Goal: Task Accomplishment & Management: Manage account settings

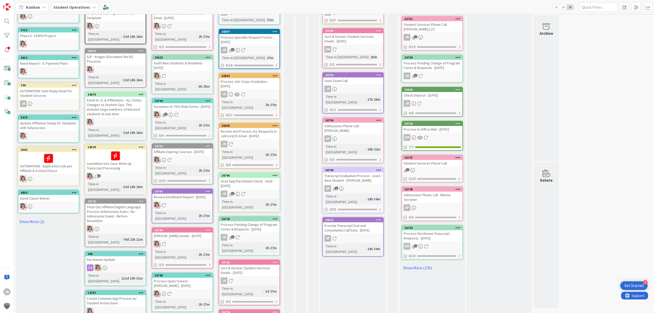
click at [274, 124] on icon at bounding box center [275, 126] width 5 height 4
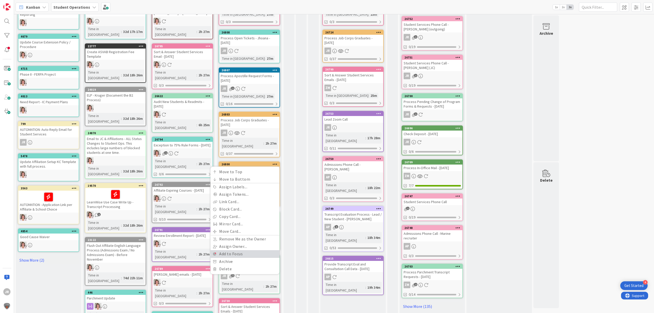
scroll to position [155, 0]
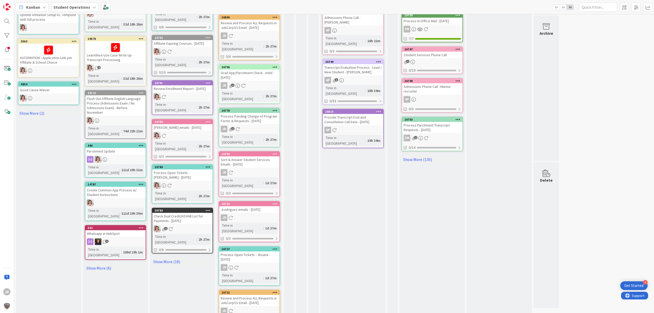
scroll to position [258, 0]
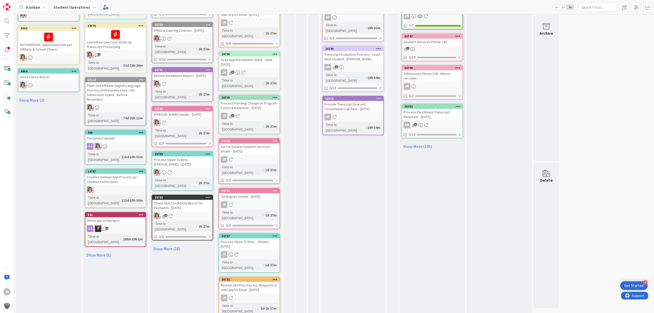
click at [276, 189] on icon at bounding box center [275, 191] width 5 height 4
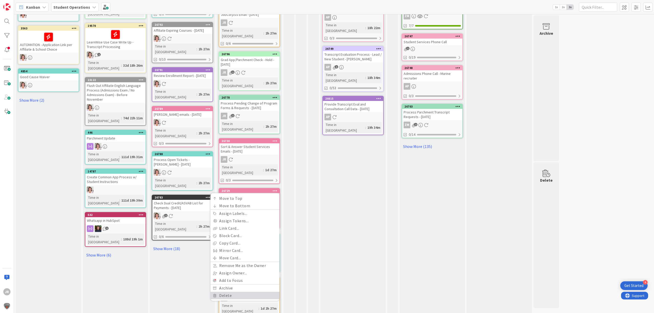
click at [254, 292] on link "Delete" at bounding box center [245, 295] width 69 height 7
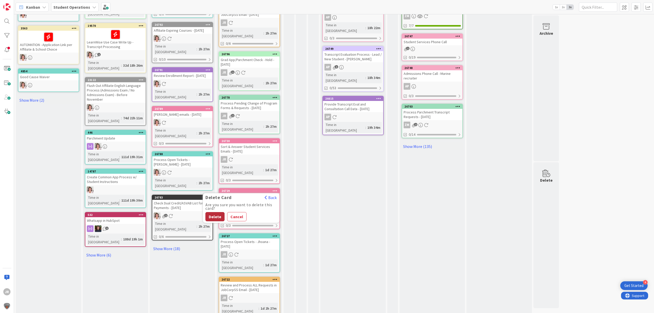
click at [221, 212] on button "Delete" at bounding box center [215, 216] width 19 height 9
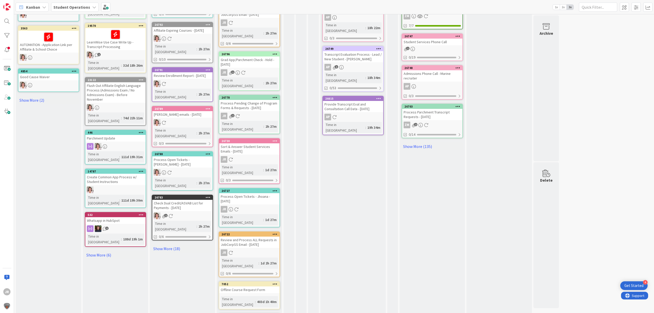
scroll to position [257, 0]
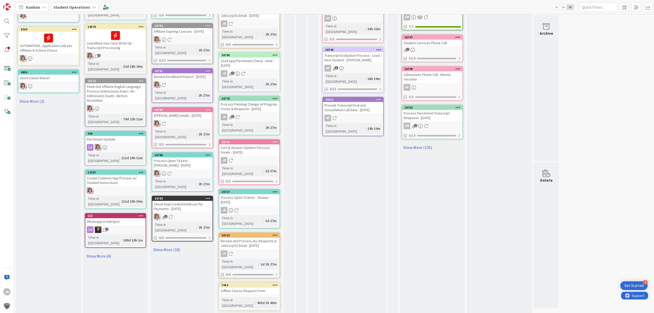
click at [277, 140] on icon at bounding box center [275, 142] width 5 height 4
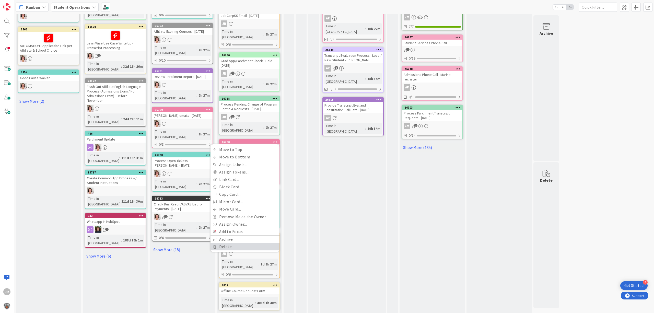
click at [261, 243] on link "Delete" at bounding box center [245, 246] width 69 height 7
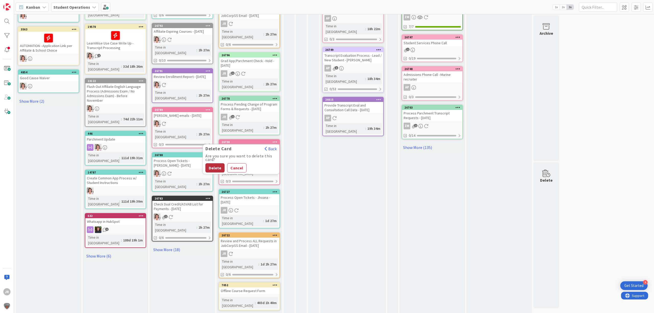
click at [212, 163] on button "Delete" at bounding box center [215, 167] width 19 height 9
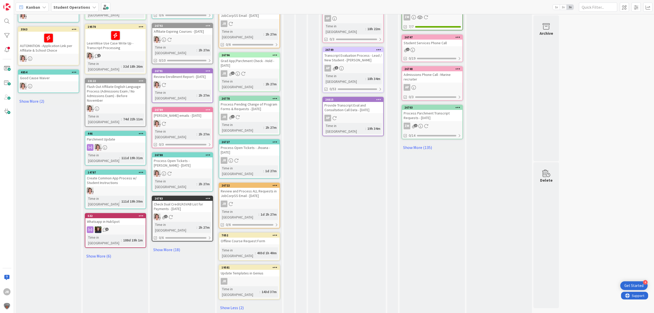
scroll to position [213, 0]
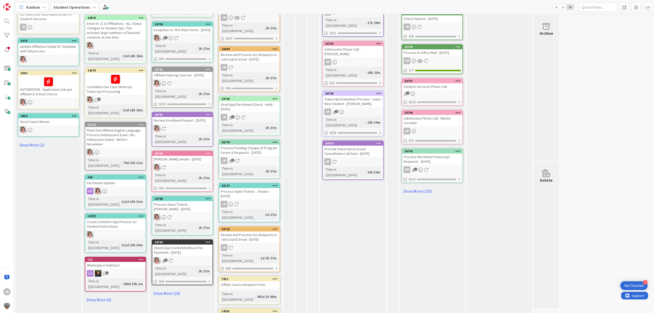
click at [274, 184] on icon at bounding box center [275, 186] width 5 height 4
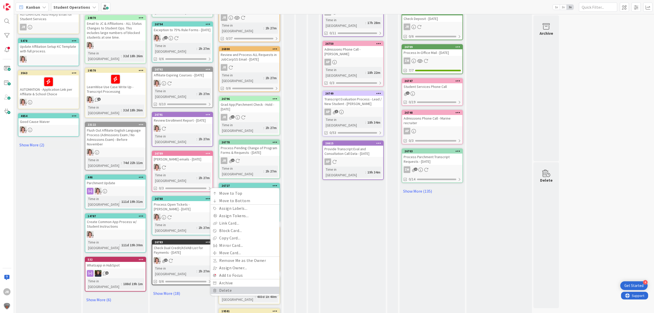
click at [243, 287] on link "Delete" at bounding box center [245, 290] width 69 height 7
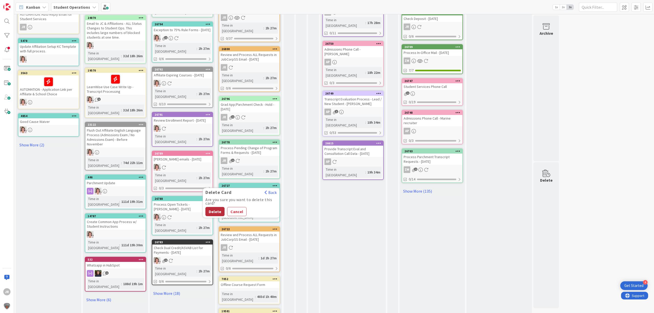
click at [212, 207] on button "Delete" at bounding box center [215, 211] width 19 height 9
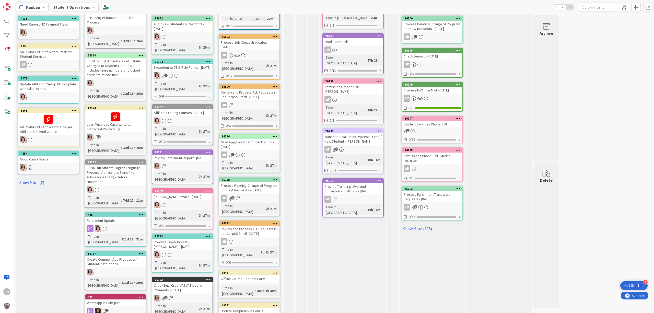
click at [274, 221] on icon at bounding box center [275, 223] width 5 height 4
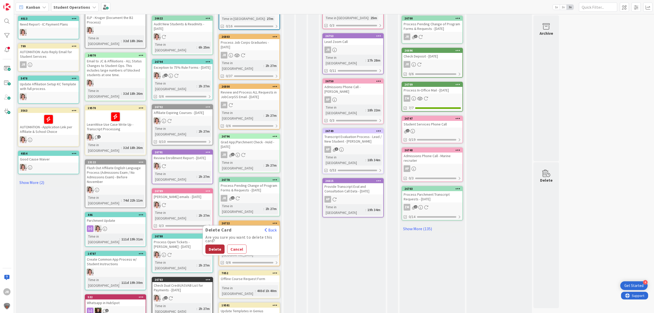
click at [220, 245] on button "Delete" at bounding box center [215, 249] width 19 height 9
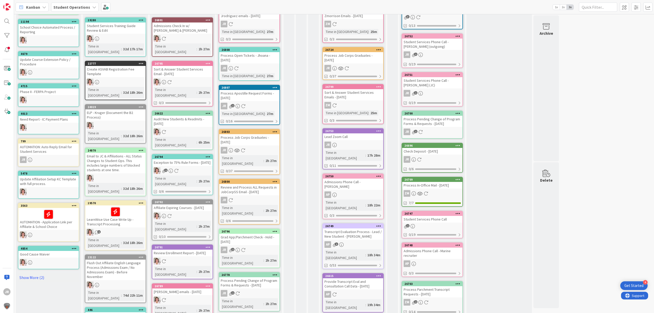
scroll to position [81, 0]
click at [367, 59] on div "Process Job Corps Graduates - [DATE]" at bounding box center [353, 57] width 60 height 11
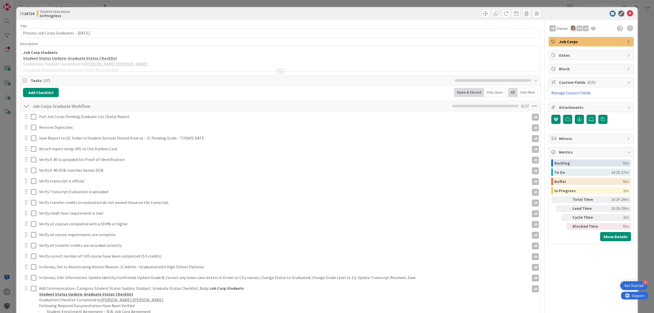
drag, startPoint x: 444, startPoint y: 4, endPoint x: 440, endPoint y: 19, distance: 15.6
click at [444, 4] on div "ID 26724 Student Operations In Progress Title 41 / 128 Process Job Corps Gradua…" at bounding box center [327, 156] width 654 height 313
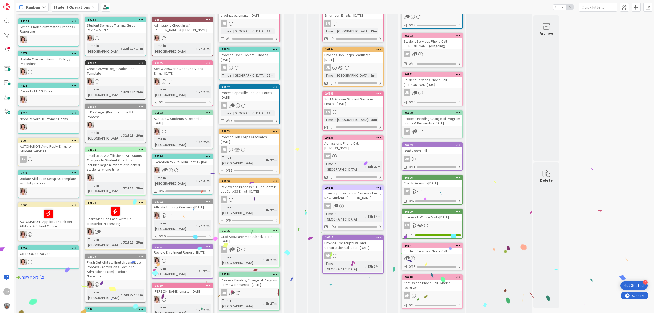
click at [353, 53] on div "Process Job Corps Graduates - [DATE]" at bounding box center [353, 57] width 60 height 11
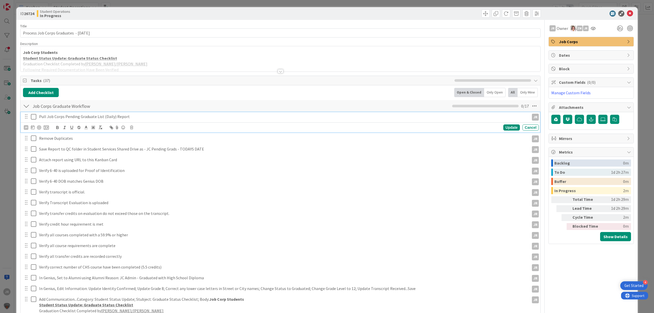
click at [33, 117] on icon at bounding box center [35, 117] width 8 height 6
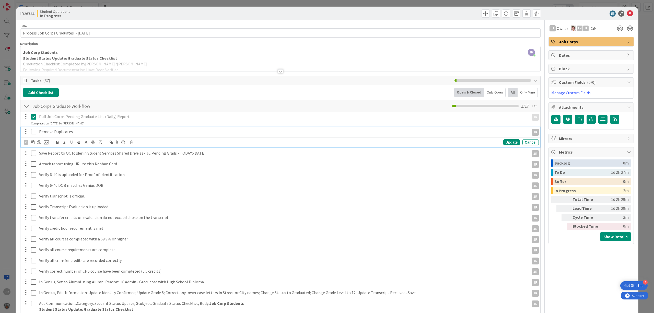
click at [33, 133] on icon at bounding box center [35, 132] width 8 height 6
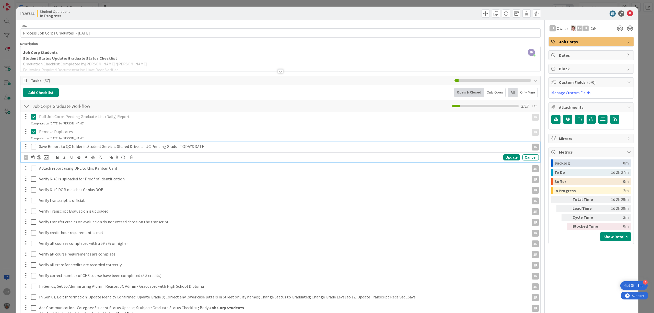
click at [34, 146] on icon at bounding box center [35, 147] width 8 height 6
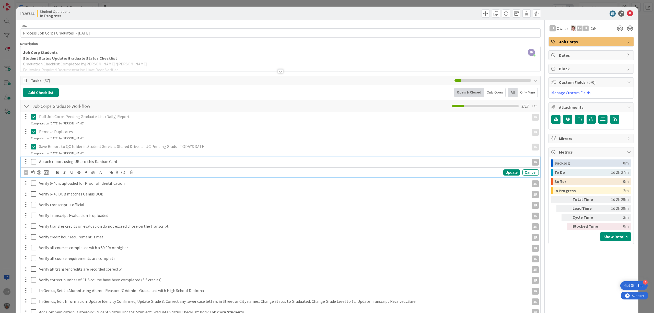
click at [36, 160] on icon at bounding box center [35, 162] width 8 height 6
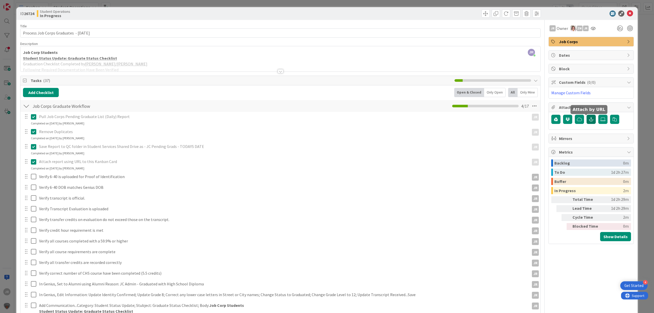
click at [589, 118] on icon "button" at bounding box center [591, 119] width 5 height 4
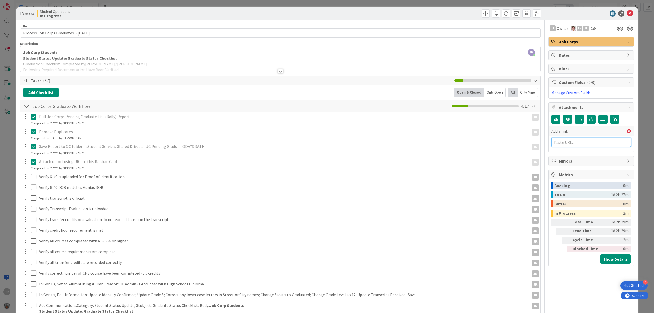
click at [580, 141] on input "text" at bounding box center [592, 142] width 80 height 9
paste input "the school has been such a struggle I am paying for classes that I’m no longer …"
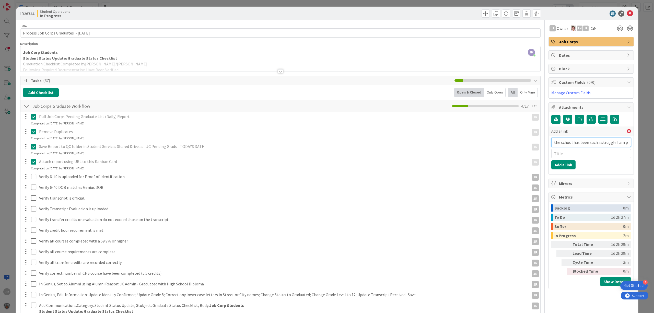
scroll to position [0, 704]
type input "the school has been such a struggle I am paying for classes that I’m no longer …"
click at [558, 157] on input "text" at bounding box center [592, 153] width 80 height 9
click at [552, 142] on input "the school has been such a struggle I am paying for classes that I’m no longer …" at bounding box center [592, 142] width 80 height 9
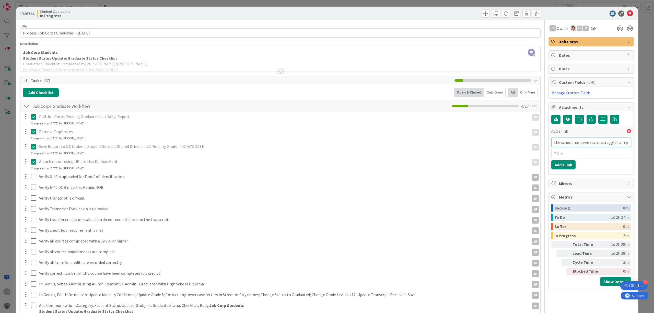
click at [552, 142] on input "the school has been such a struggle I am paying for classes that I’m no longer …" at bounding box center [592, 142] width 80 height 9
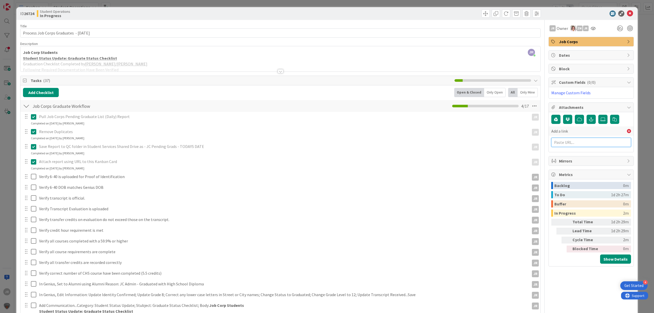
paste input "[URL][DOMAIN_NAME]"
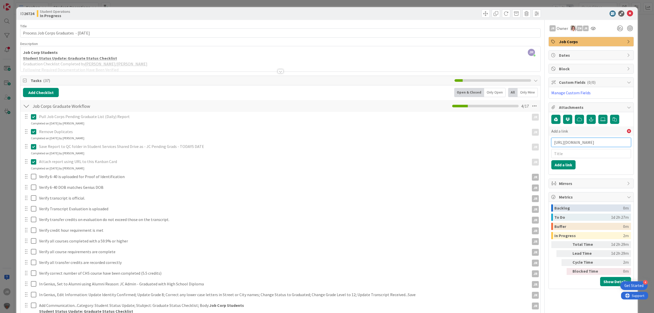
type input "[URL][DOMAIN_NAME]"
click at [569, 156] on input "text" at bounding box center [592, 153] width 80 height 9
type input "JC Pending Grads [DATE]"
click button "Add a link" at bounding box center [564, 164] width 24 height 9
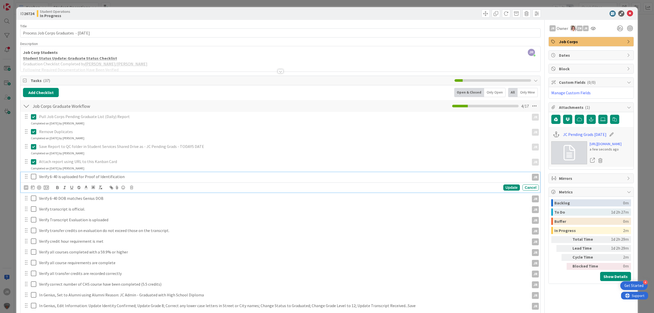
click at [34, 177] on icon at bounding box center [35, 177] width 8 height 6
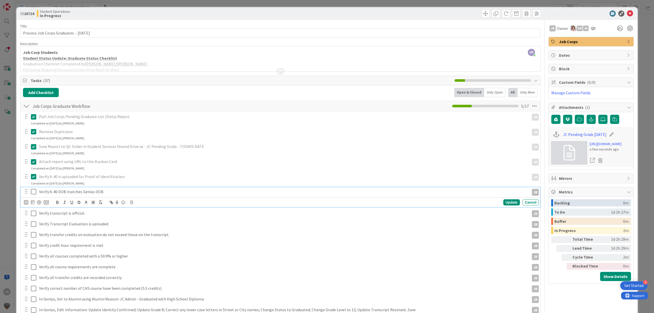
click at [34, 191] on icon at bounding box center [35, 192] width 8 height 6
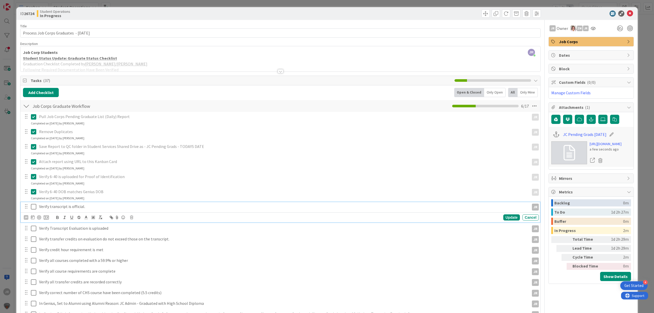
click at [35, 209] on icon at bounding box center [35, 207] width 8 height 6
click at [36, 219] on icon at bounding box center [35, 222] width 8 height 6
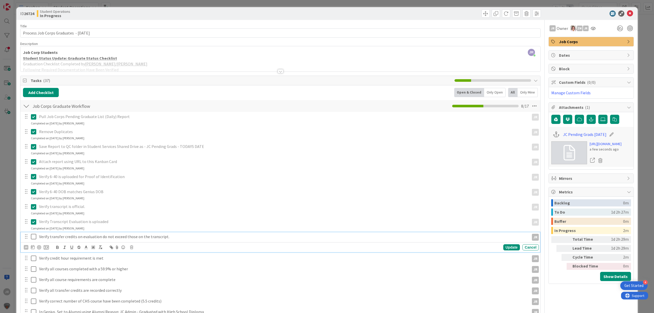
click at [34, 236] on icon at bounding box center [35, 237] width 8 height 6
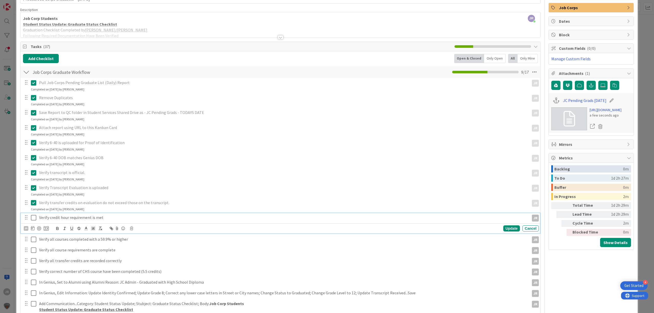
click at [35, 217] on icon at bounding box center [35, 218] width 8 height 6
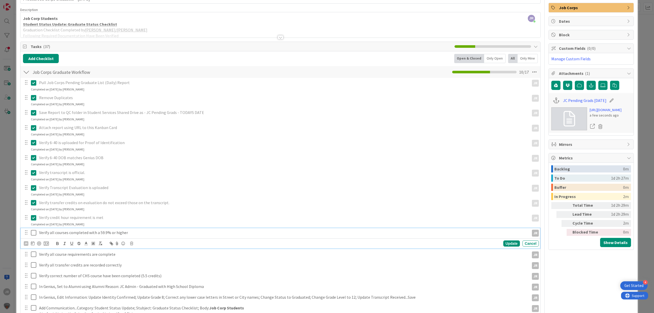
click at [34, 235] on icon at bounding box center [35, 233] width 8 height 6
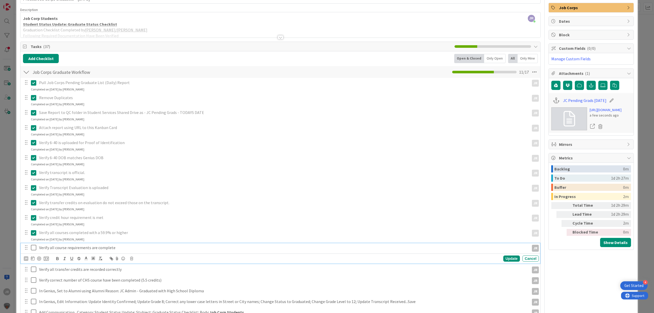
click at [33, 247] on icon at bounding box center [35, 248] width 8 height 6
click at [34, 262] on icon at bounding box center [35, 263] width 8 height 6
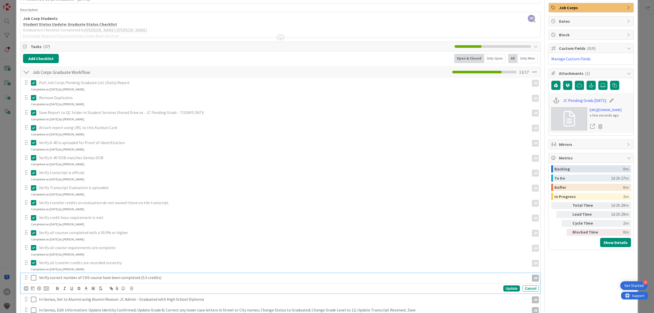
click at [35, 276] on icon at bounding box center [35, 278] width 8 height 6
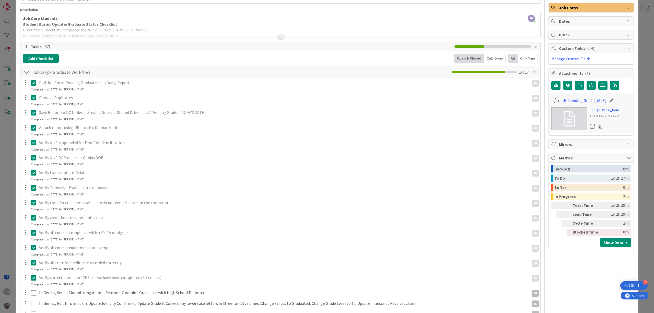
scroll to position [102, 0]
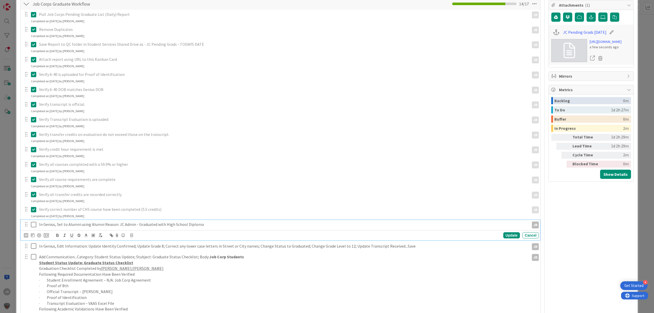
click at [34, 222] on icon at bounding box center [35, 225] width 8 height 6
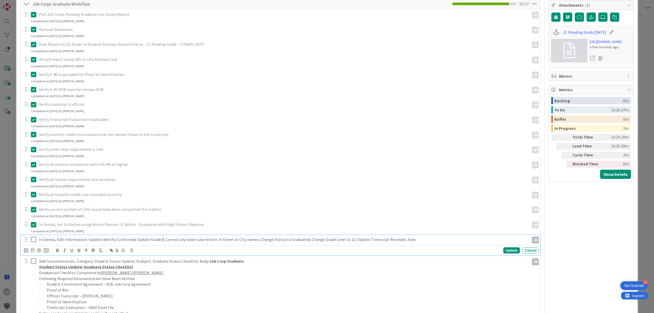
click at [34, 240] on icon at bounding box center [35, 239] width 8 height 6
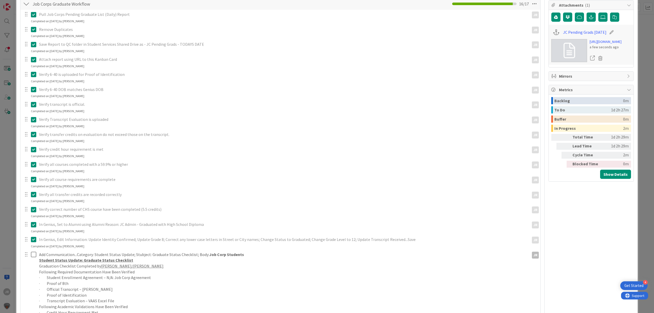
click at [33, 260] on div at bounding box center [30, 298] width 14 height 96
click at [33, 257] on icon at bounding box center [35, 255] width 8 height 6
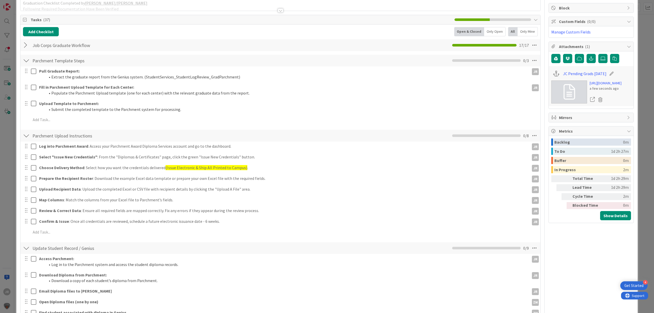
scroll to position [34, 0]
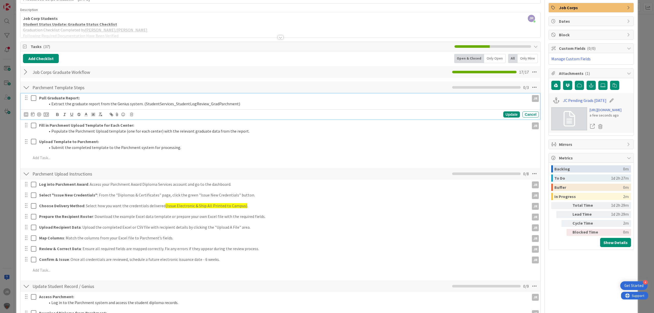
click at [35, 100] on icon at bounding box center [35, 98] width 8 height 6
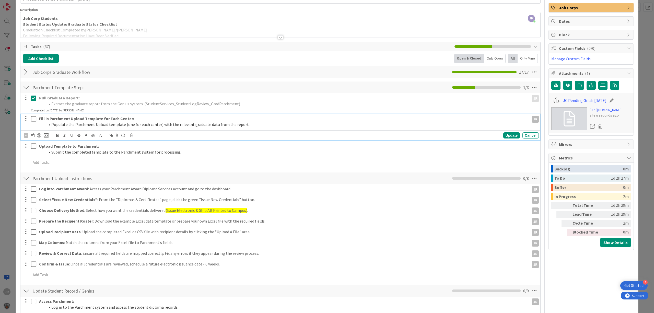
click at [34, 119] on icon at bounding box center [35, 119] width 8 height 6
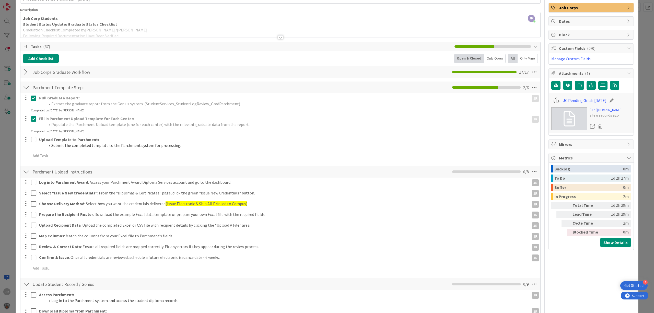
click at [33, 136] on div "Pull Graduate Report: Extract the graduate report from the Genius system. (Stud…" at bounding box center [280, 127] width 515 height 69
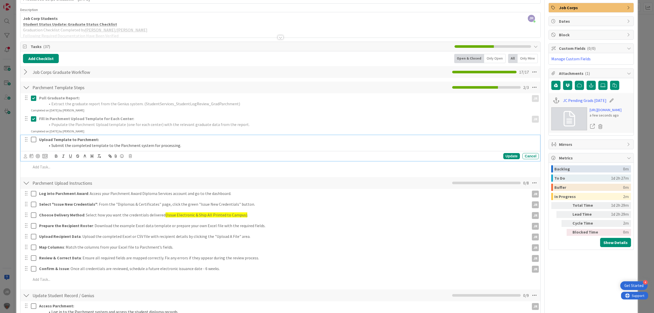
click at [33, 138] on icon at bounding box center [35, 140] width 8 height 6
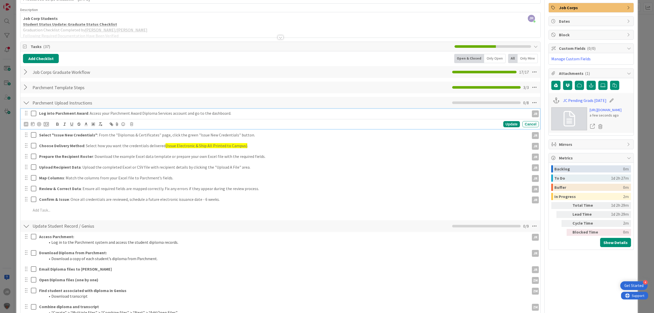
click at [34, 114] on icon at bounding box center [35, 113] width 8 height 6
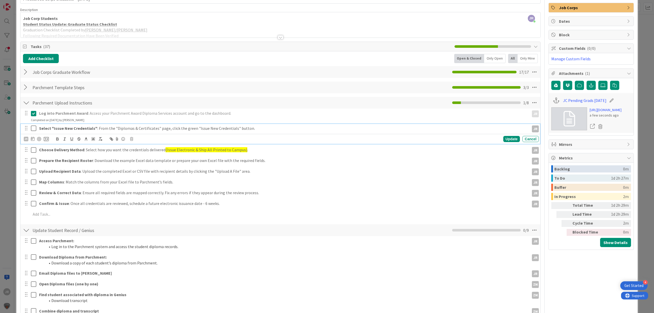
click at [34, 131] on icon at bounding box center [35, 128] width 8 height 6
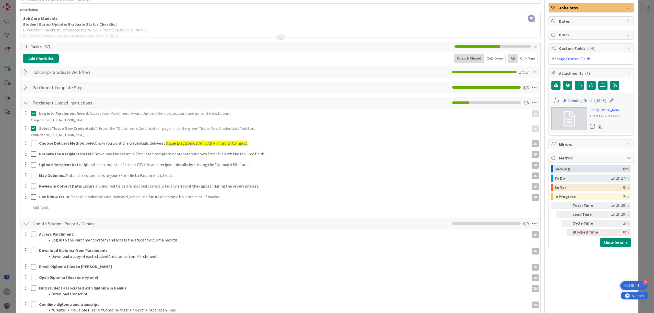
click at [33, 116] on icon at bounding box center [35, 113] width 8 height 6
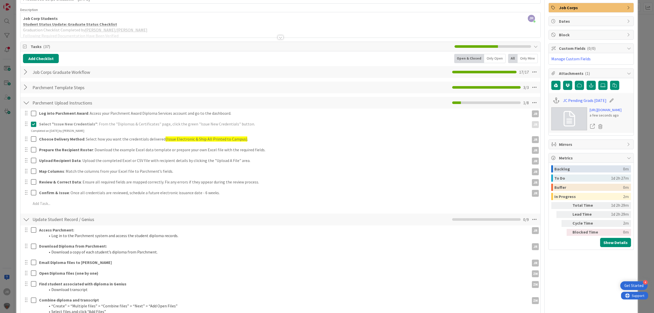
click at [34, 133] on div "Select "Issue New Credentials" : [SECURITY_DATA] the "Diplomas & Certificates" …" at bounding box center [281, 127] width 520 height 14
click at [35, 127] on icon at bounding box center [35, 124] width 8 height 6
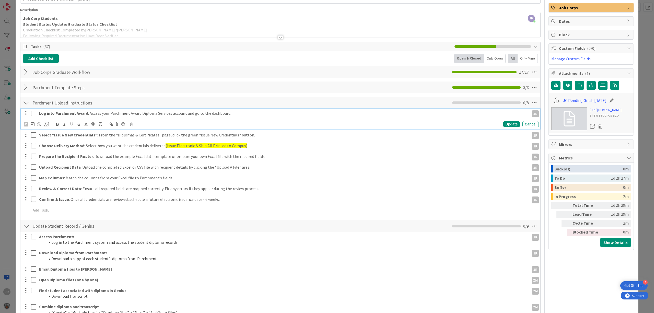
click at [32, 116] on icon at bounding box center [35, 113] width 8 height 6
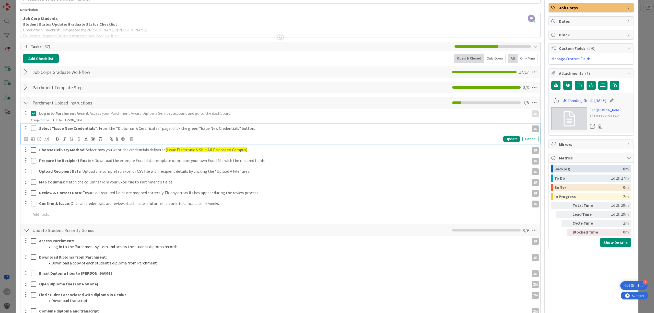
click at [34, 127] on icon at bounding box center [35, 128] width 8 height 6
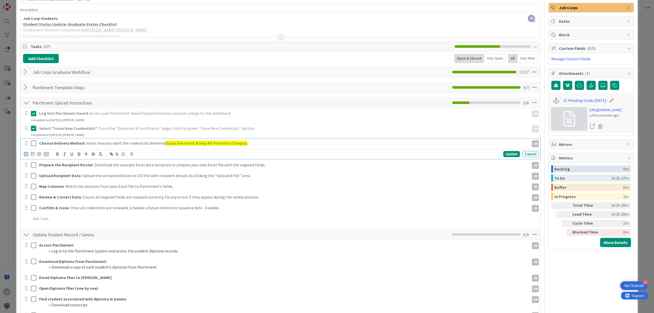
click at [34, 142] on icon at bounding box center [35, 143] width 8 height 6
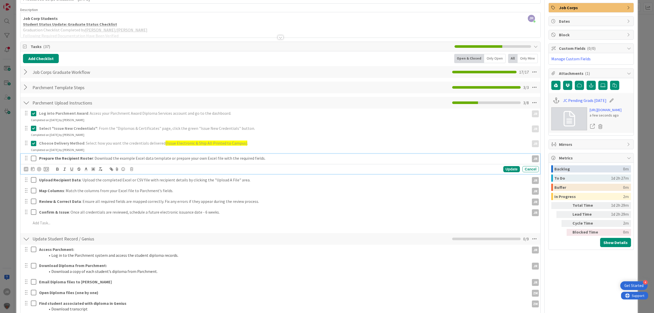
click at [34, 160] on icon at bounding box center [35, 158] width 8 height 6
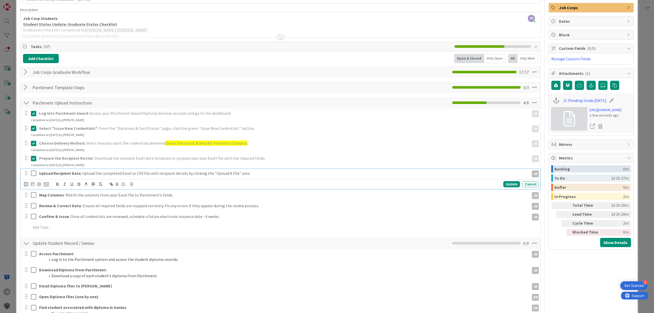
drag, startPoint x: 35, startPoint y: 174, endPoint x: 35, endPoint y: 177, distance: 3.6
click at [35, 174] on icon at bounding box center [35, 173] width 8 height 6
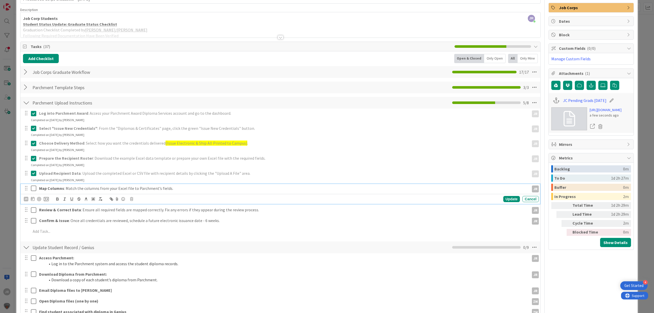
click at [35, 191] on icon at bounding box center [35, 188] width 8 height 6
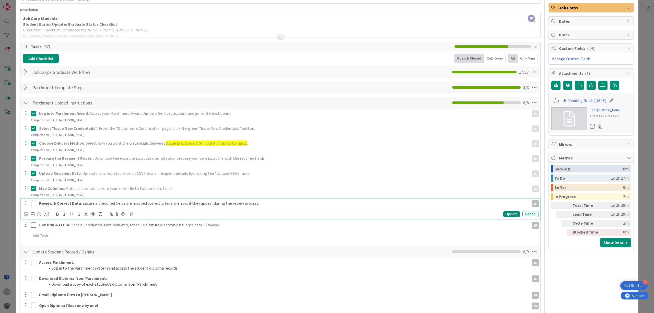
click at [35, 204] on icon at bounding box center [35, 203] width 8 height 6
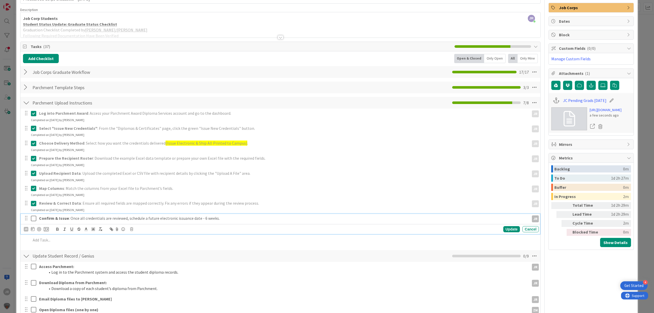
click at [35, 219] on icon at bounding box center [35, 219] width 8 height 6
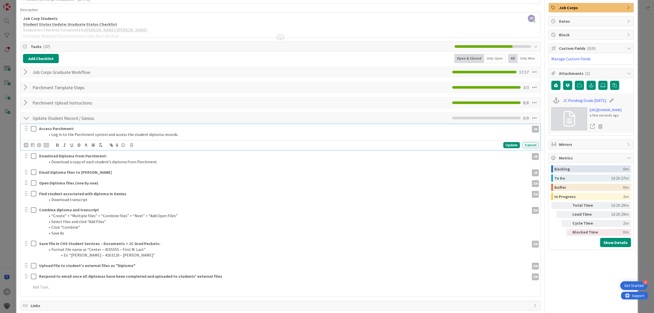
click at [35, 130] on icon at bounding box center [35, 129] width 8 height 6
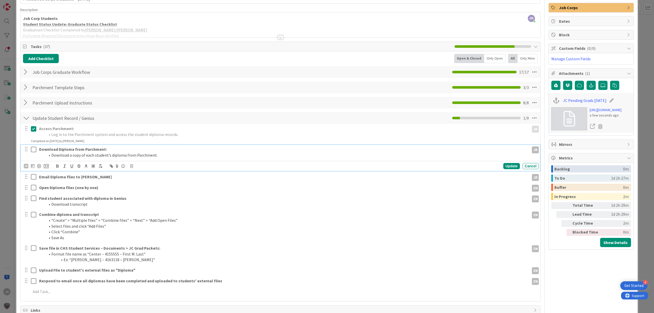
click at [32, 151] on icon at bounding box center [35, 149] width 8 height 6
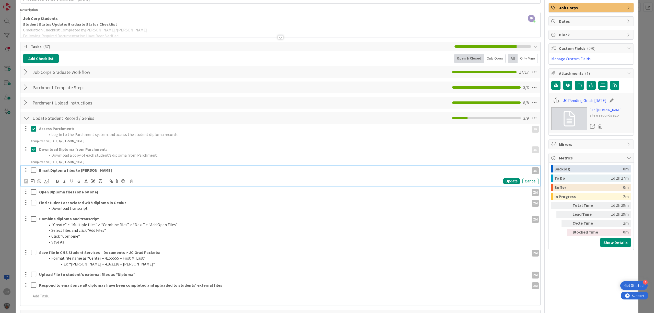
click at [32, 171] on icon at bounding box center [35, 170] width 8 height 6
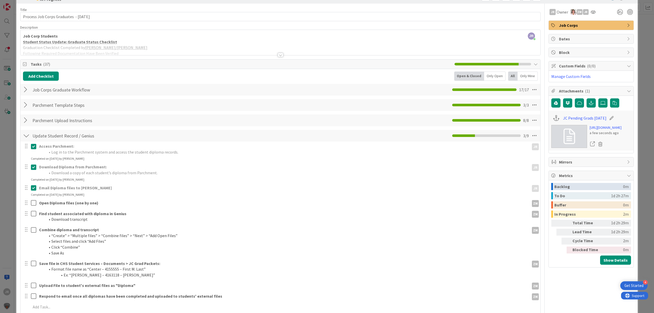
scroll to position [0, 0]
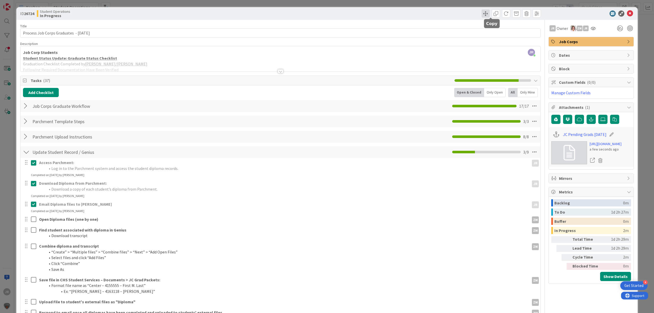
click at [482, 13] on span at bounding box center [486, 13] width 8 height 8
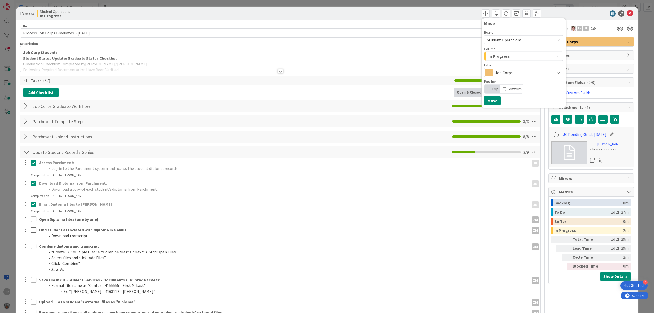
click at [488, 52] on div "In Progress" at bounding box center [521, 56] width 67 height 8
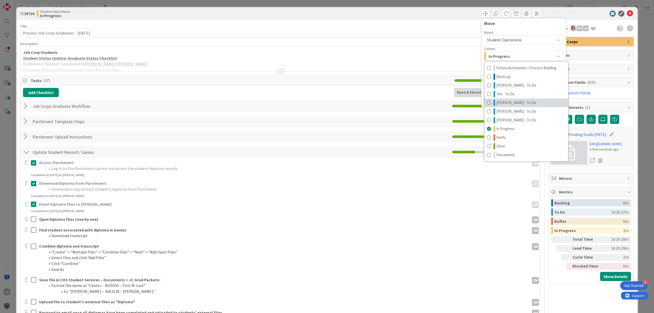
click at [504, 102] on span "[PERSON_NAME] - To Do" at bounding box center [517, 103] width 40 height 6
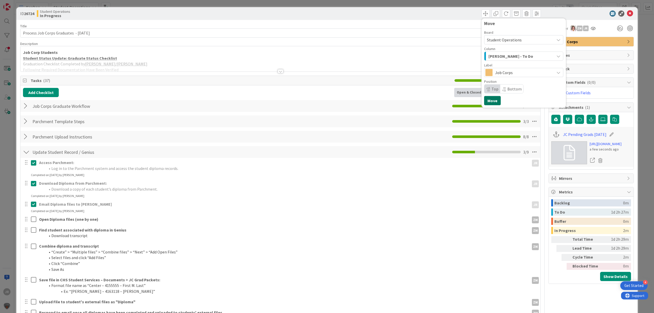
click at [490, 102] on button "Move" at bounding box center [492, 100] width 17 height 9
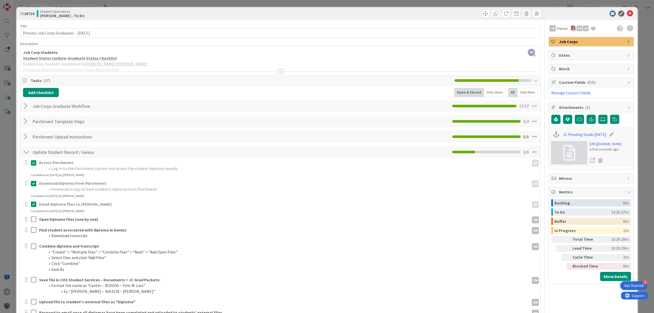
click at [439, 2] on div "ID 26724 Student Operations [PERSON_NAME] - To Do Move Move Title 41 / 128 Proc…" at bounding box center [327, 156] width 654 height 313
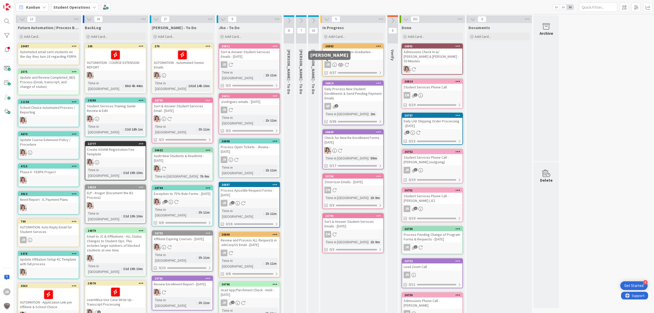
click at [341, 59] on div "Process Job Corps Graduates - [DATE]" at bounding box center [353, 54] width 60 height 11
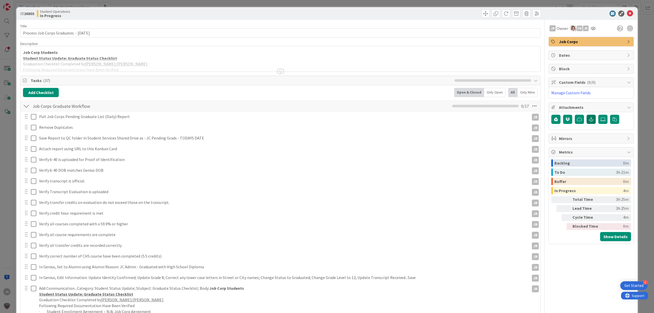
click at [590, 121] on button "button" at bounding box center [591, 119] width 9 height 9
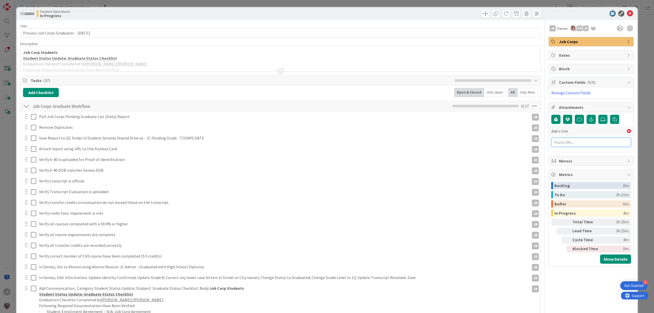
click at [577, 146] on input "text" at bounding box center [592, 142] width 80 height 9
paste input "[URL][DOMAIN_NAME]"
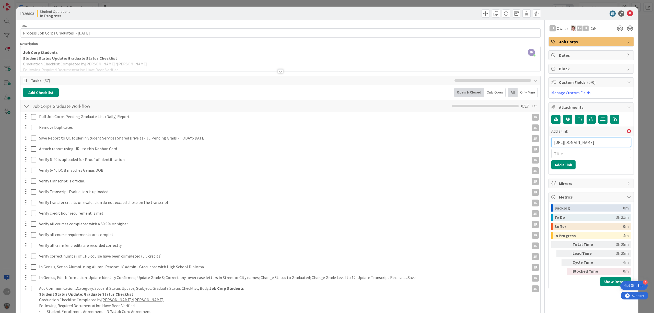
scroll to position [0, 157]
type input "[URL][DOMAIN_NAME]"
click at [567, 155] on input "text" at bounding box center [592, 153] width 80 height 9
type input "JC Pending Grads [DATE]"
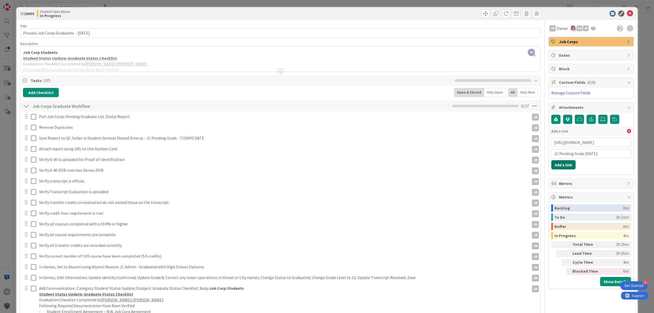
click button "Add a link" at bounding box center [564, 164] width 24 height 9
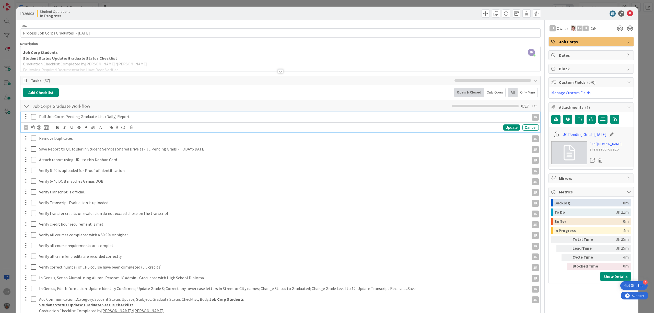
click at [31, 117] on icon at bounding box center [35, 117] width 8 height 6
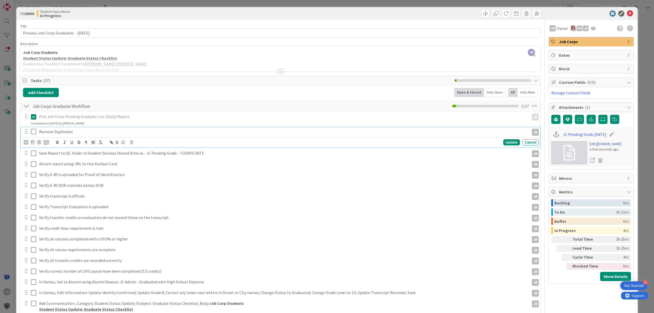
click at [35, 134] on icon at bounding box center [35, 132] width 8 height 6
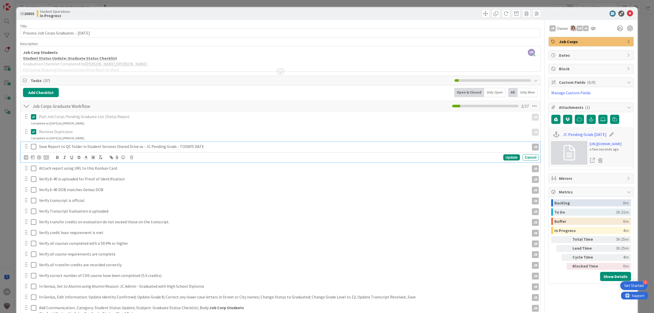
click at [34, 148] on icon at bounding box center [35, 147] width 8 height 6
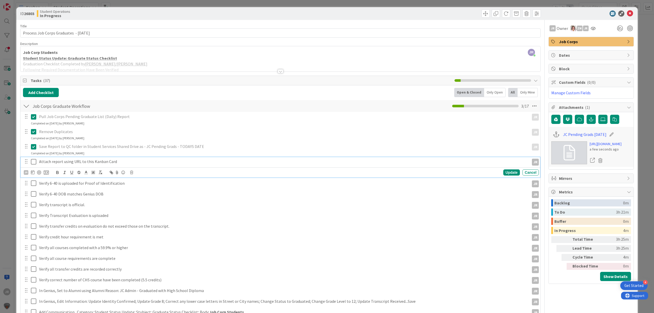
click at [33, 162] on icon at bounding box center [35, 162] width 8 height 6
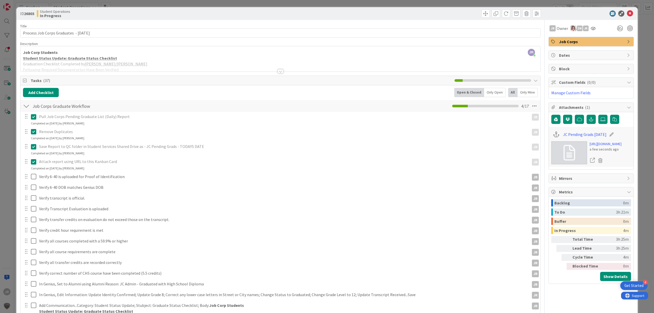
click at [229, 4] on div "ID 26803 Student Operations In Progress Title 41 / 128 Process Job Corps Gradua…" at bounding box center [327, 156] width 654 height 313
